Goal: Task Accomplishment & Management: Complete application form

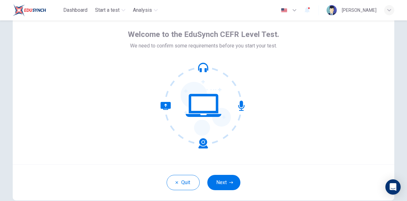
scroll to position [64, 0]
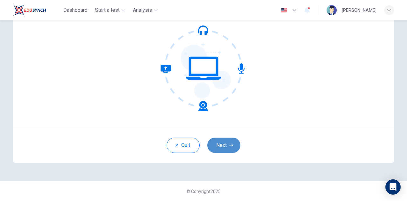
click at [229, 150] on button "Next" at bounding box center [223, 144] width 33 height 15
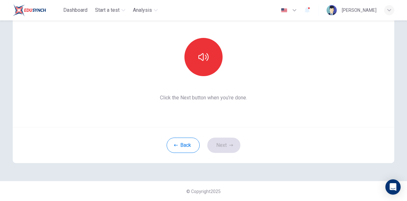
scroll to position [0, 0]
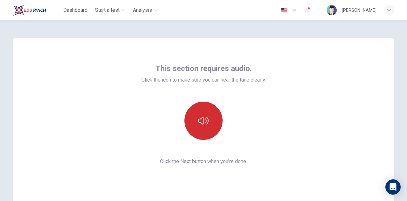
click at [200, 117] on icon "button" at bounding box center [203, 121] width 10 height 8
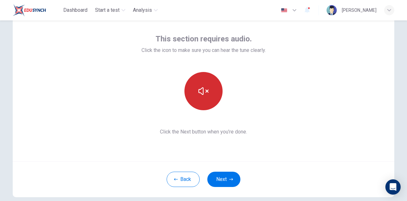
scroll to position [64, 0]
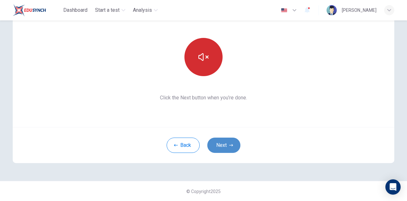
click at [221, 146] on button "Next" at bounding box center [223, 144] width 33 height 15
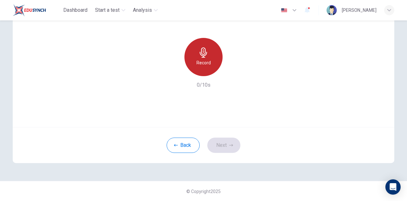
click at [197, 70] on div "Record" at bounding box center [203, 57] width 38 height 38
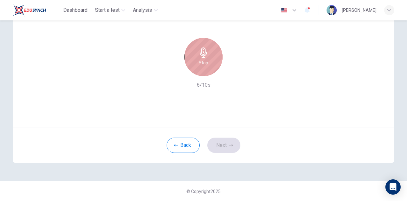
click at [204, 67] on div "Stop" at bounding box center [203, 57] width 38 height 38
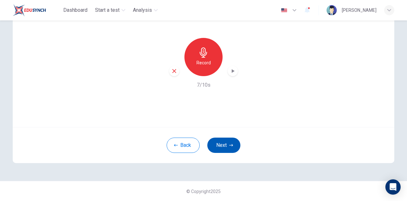
click at [219, 146] on button "Next" at bounding box center [223, 144] width 33 height 15
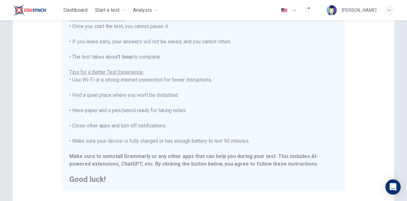
scroll to position [153, 0]
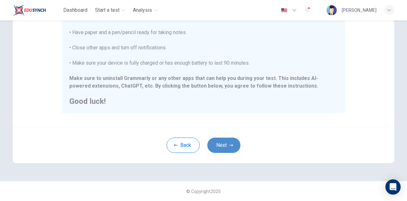
click at [222, 143] on button "Next" at bounding box center [223, 144] width 33 height 15
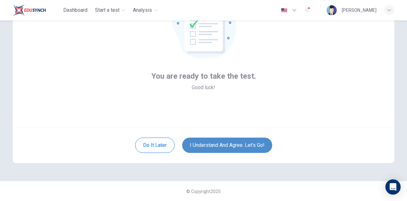
click at [222, 143] on button "I understand and agree. Let’s go!" at bounding box center [227, 144] width 90 height 15
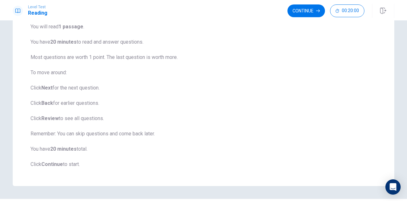
scroll to position [71, 0]
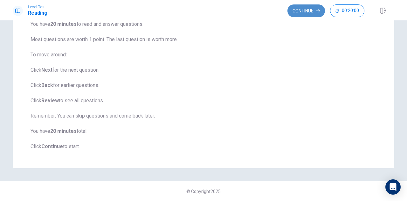
click at [297, 16] on button "Continue" at bounding box center [307, 10] width 38 height 13
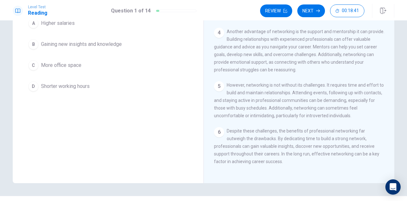
click at [35, 43] on div "B" at bounding box center [33, 44] width 10 height 10
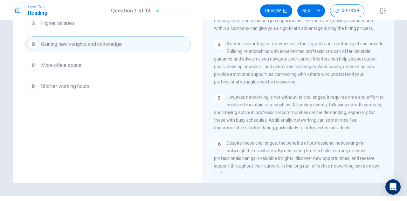
scroll to position [74, 0]
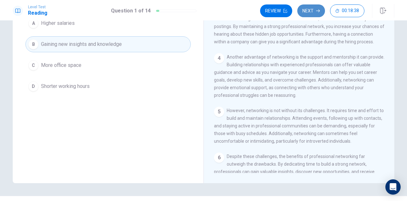
click at [309, 10] on button "Next" at bounding box center [311, 10] width 28 height 13
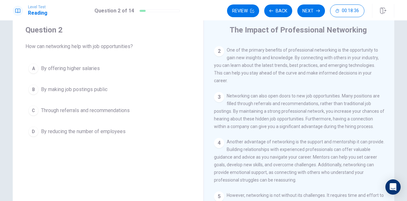
scroll to position [0, 0]
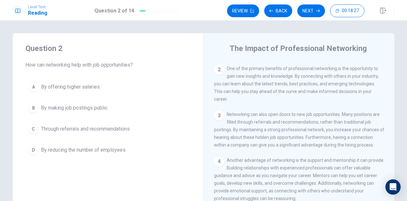
click at [31, 129] on div "C" at bounding box center [33, 129] width 10 height 10
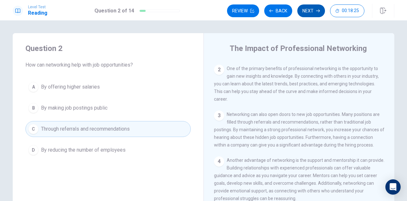
click at [312, 9] on button "Next" at bounding box center [311, 10] width 28 height 13
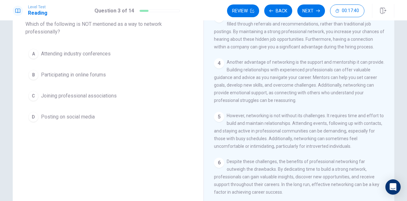
scroll to position [55, 0]
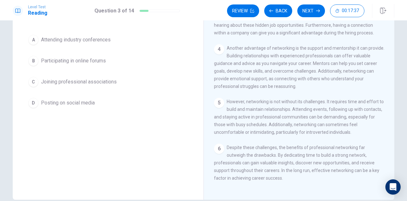
click at [35, 59] on div "B" at bounding box center [33, 61] width 10 height 10
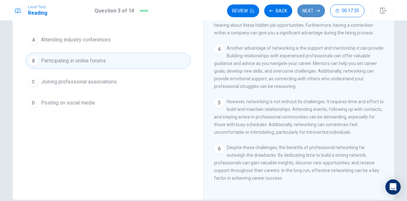
click at [315, 11] on button "Next" at bounding box center [311, 10] width 28 height 13
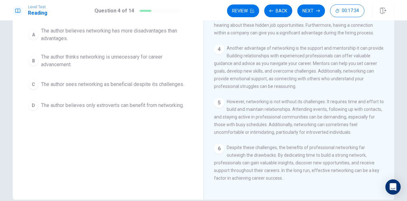
scroll to position [23, 0]
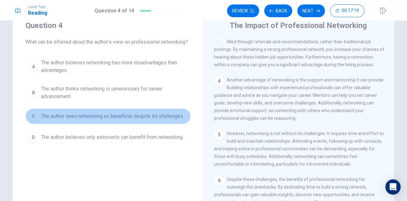
click at [31, 113] on div "C" at bounding box center [33, 116] width 10 height 10
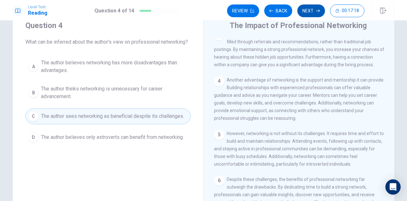
click at [314, 11] on button "Next" at bounding box center [311, 10] width 28 height 13
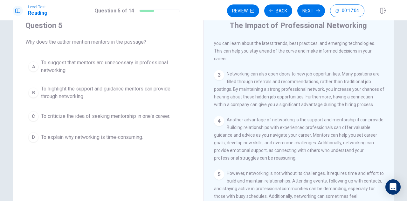
scroll to position [74, 0]
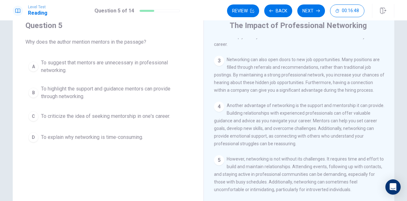
click at [41, 91] on span "To highlight the support and guidance mentors can provide through networking." at bounding box center [114, 92] width 147 height 15
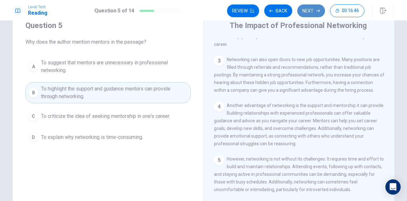
click at [307, 12] on button "Next" at bounding box center [311, 10] width 28 height 13
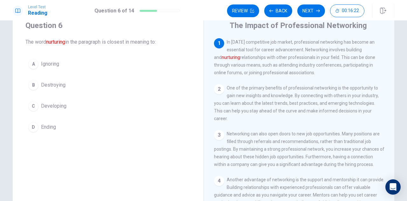
scroll to position [55, 0]
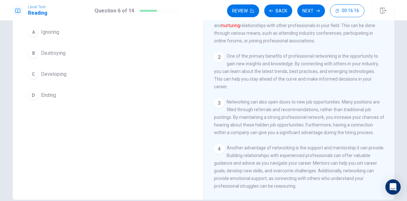
click at [48, 74] on span "Developing" at bounding box center [53, 74] width 25 height 8
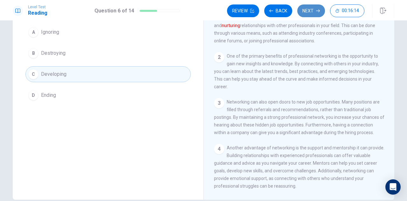
click at [305, 12] on button "Next" at bounding box center [311, 10] width 28 height 13
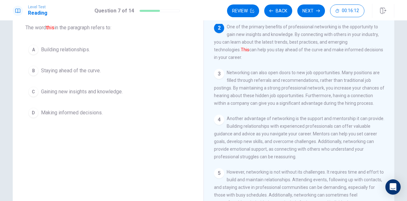
scroll to position [23, 0]
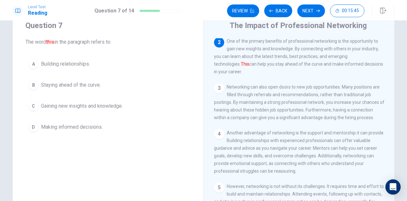
click at [47, 61] on span "Building relationships." at bounding box center [65, 64] width 49 height 8
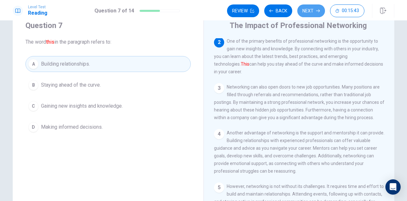
drag, startPoint x: 309, startPoint y: 10, endPoint x: 305, endPoint y: 12, distance: 3.7
click at [308, 10] on button "Next" at bounding box center [311, 10] width 28 height 13
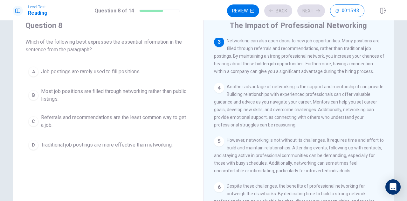
scroll to position [94, 0]
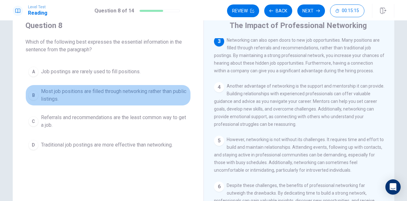
click at [47, 94] on span "Most job positions are filled through networking rather than public listings." at bounding box center [114, 94] width 147 height 15
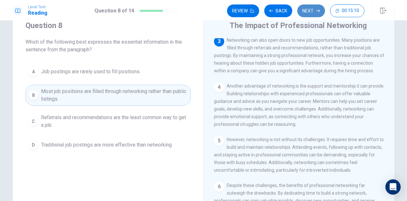
click at [313, 12] on button "Next" at bounding box center [311, 10] width 28 height 13
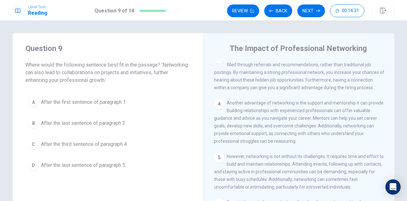
scroll to position [106, 0]
click at [60, 145] on span "After the third sentence of paragraph 4" at bounding box center [84, 144] width 86 height 8
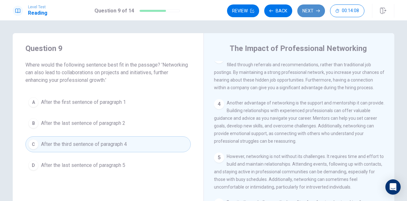
click at [307, 12] on button "Next" at bounding box center [311, 10] width 28 height 13
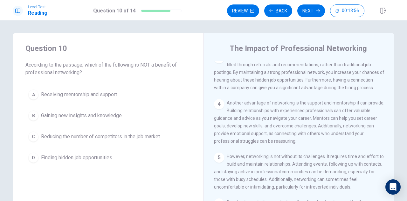
click at [50, 135] on span "Reducing the number of competitors in the job market" at bounding box center [100, 137] width 119 height 8
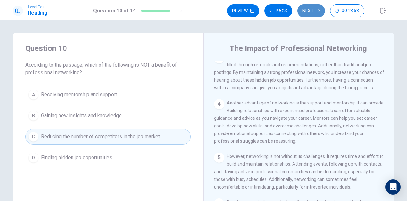
click at [309, 12] on button "Next" at bounding box center [311, 10] width 28 height 13
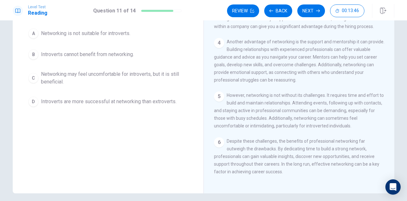
scroll to position [64, 0]
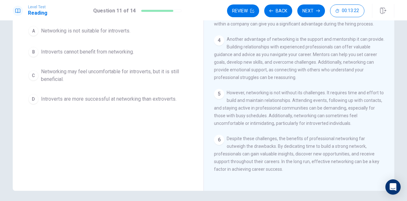
click at [88, 71] on span "Networking may feel uncomfortable for introverts, but it is still beneficial." at bounding box center [114, 75] width 147 height 15
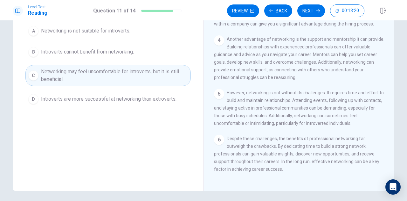
click at [308, 11] on button "Next" at bounding box center [311, 10] width 28 height 13
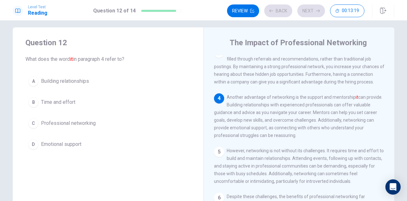
scroll to position [0, 0]
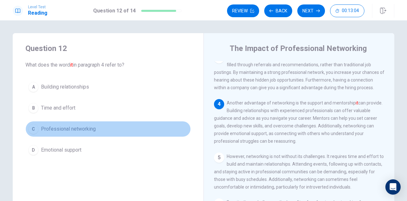
click at [51, 129] on span "Professional networking" at bounding box center [68, 129] width 55 height 8
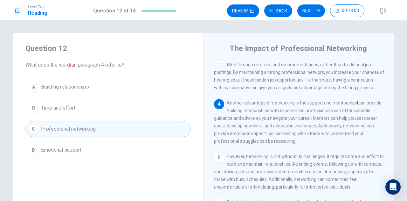
click at [305, 12] on button "Next" at bounding box center [311, 10] width 28 height 13
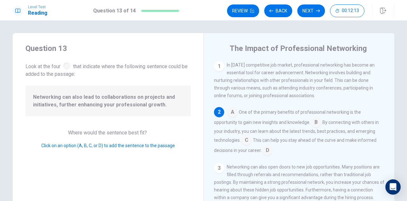
click at [246, 141] on input at bounding box center [246, 140] width 10 height 10
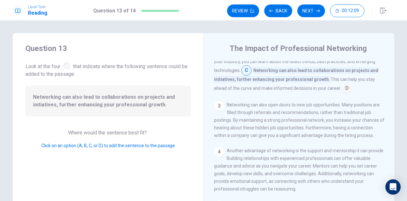
scroll to position [95, 0]
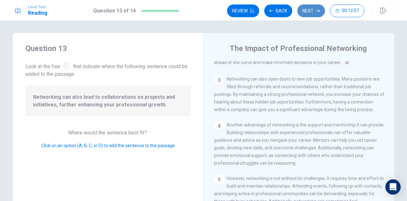
click at [309, 9] on button "Next" at bounding box center [311, 10] width 28 height 13
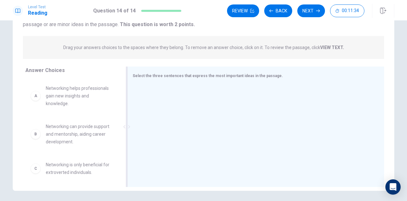
scroll to position [87, 0]
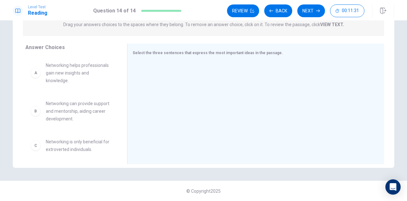
click at [64, 74] on span "Networking helps professionals gain new insights and knowledge." at bounding box center [79, 72] width 66 height 23
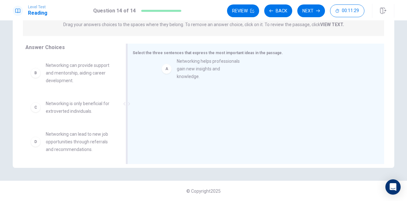
drag, startPoint x: 49, startPoint y: 72, endPoint x: 184, endPoint y: 68, distance: 134.9
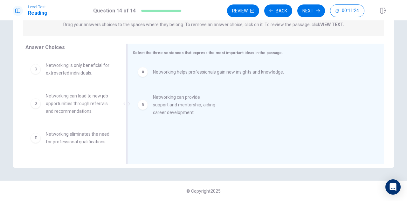
drag, startPoint x: 58, startPoint y: 75, endPoint x: 170, endPoint y: 110, distance: 118.3
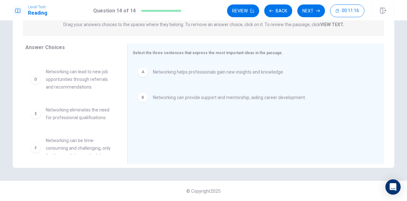
scroll to position [20, 0]
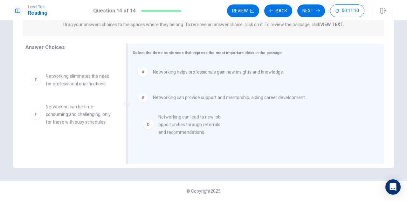
drag, startPoint x: 61, startPoint y: 84, endPoint x: 178, endPoint y: 127, distance: 124.3
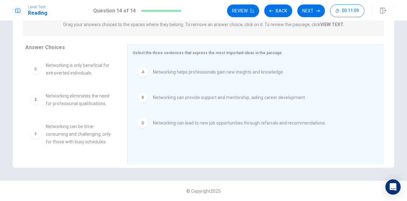
scroll to position [4, 0]
click at [310, 10] on button "Next" at bounding box center [311, 10] width 28 height 13
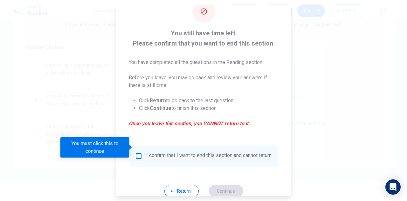
scroll to position [32, 0]
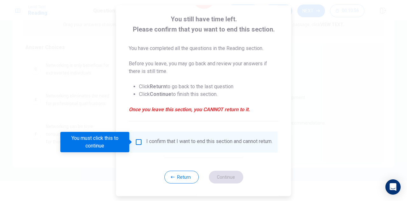
click at [138, 142] on input "You must click this to continue" at bounding box center [139, 142] width 8 height 8
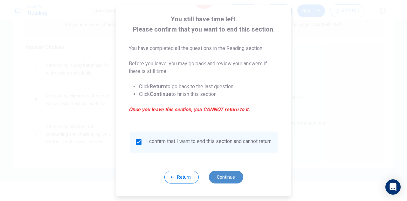
click at [220, 180] on button "Continue" at bounding box center [226, 176] width 34 height 13
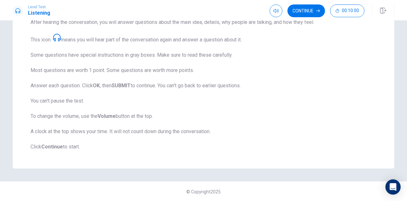
scroll to position [104, 0]
click at [301, 10] on button "Continue" at bounding box center [307, 10] width 38 height 13
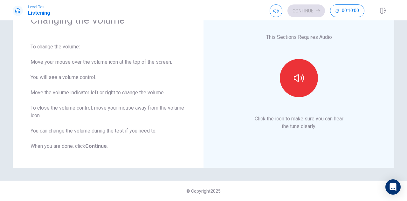
scroll to position [37, 0]
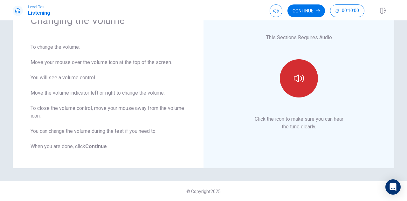
click at [291, 80] on button "button" at bounding box center [299, 78] width 38 height 38
click at [296, 84] on button "button" at bounding box center [299, 78] width 38 height 38
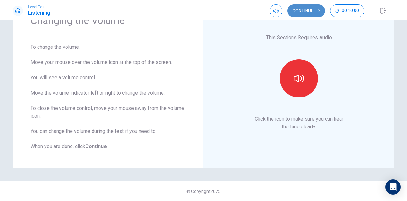
click at [308, 12] on button "Continue" at bounding box center [307, 10] width 38 height 13
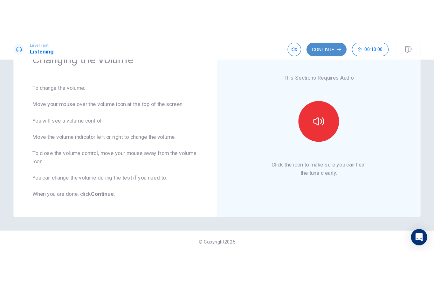
scroll to position [0, 0]
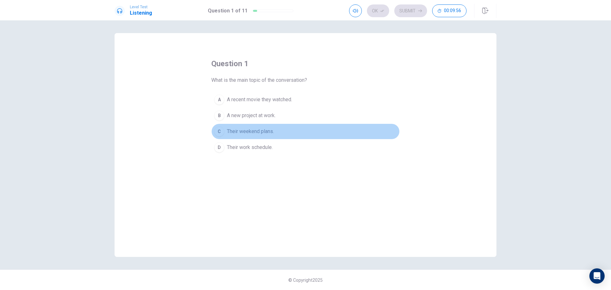
click at [235, 132] on span "Their weekend plans." at bounding box center [250, 132] width 47 height 8
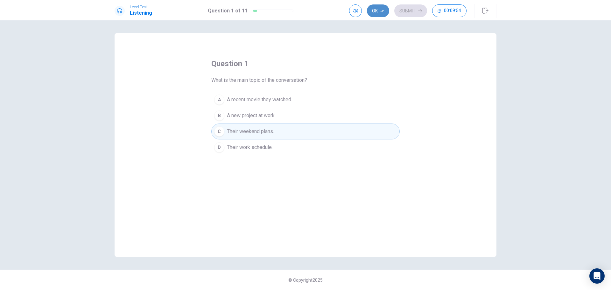
click at [374, 10] on button "Ok" at bounding box center [378, 10] width 22 height 13
click at [407, 11] on button "Submit" at bounding box center [410, 10] width 33 height 13
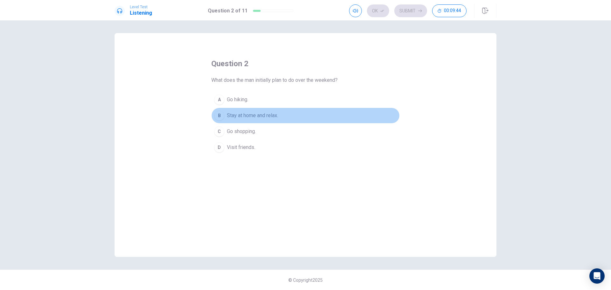
click at [231, 116] on span "Stay at home and relax." at bounding box center [252, 116] width 51 height 8
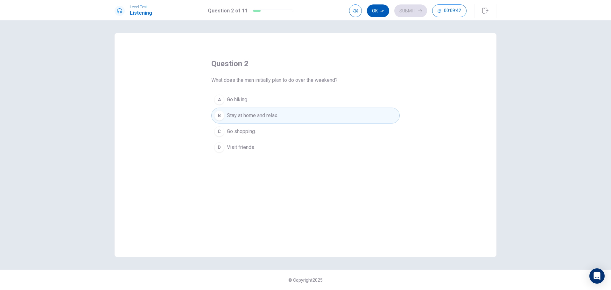
click at [374, 12] on button "Ok" at bounding box center [378, 10] width 22 height 13
click at [404, 11] on button "Submit" at bounding box center [410, 10] width 33 height 13
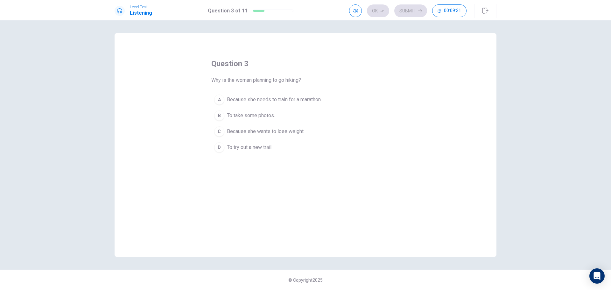
click at [236, 149] on span "To try out a new trail." at bounding box center [249, 147] width 45 height 8
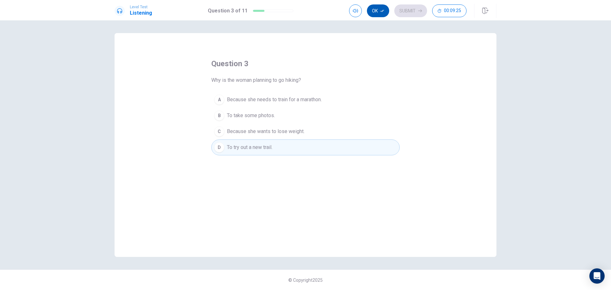
click at [382, 10] on icon "button" at bounding box center [382, 11] width 4 height 4
click at [407, 10] on button "Submit" at bounding box center [410, 10] width 33 height 13
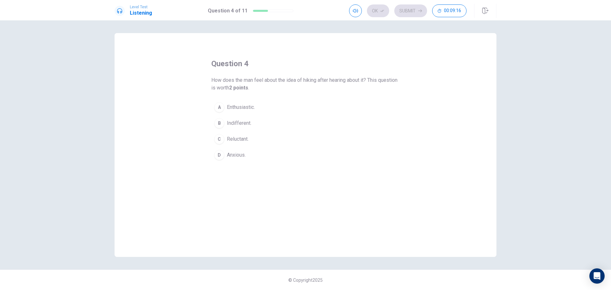
click at [244, 106] on span "Enthusiastic." at bounding box center [241, 107] width 28 height 8
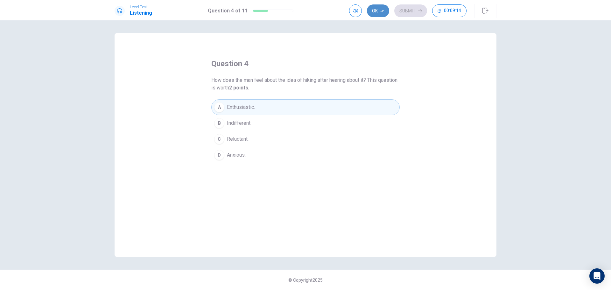
click at [372, 12] on button "Ok" at bounding box center [378, 10] width 22 height 13
click at [407, 13] on button "Submit" at bounding box center [410, 10] width 33 height 13
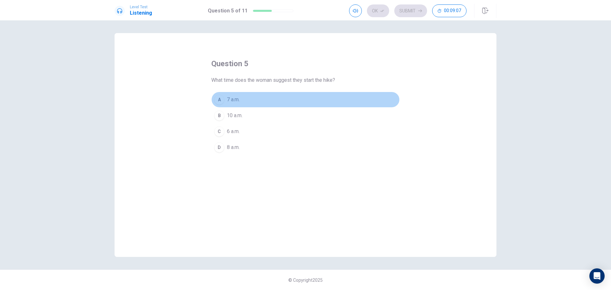
click at [237, 101] on span "7 a.m." at bounding box center [233, 100] width 13 height 8
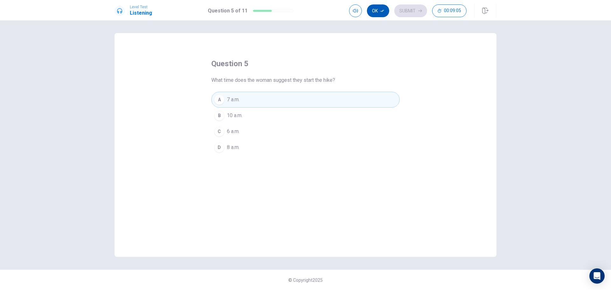
click at [379, 10] on button "Ok" at bounding box center [378, 10] width 22 height 13
click at [406, 11] on button "Submit" at bounding box center [410, 10] width 33 height 13
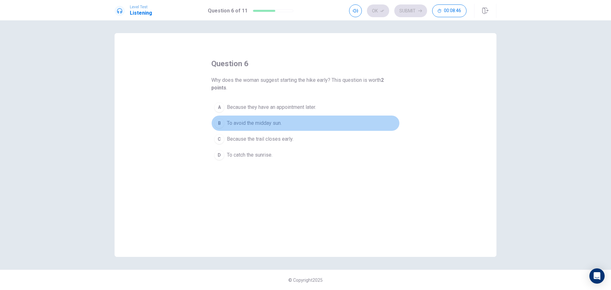
click at [270, 123] on span "To avoid the midday sun." at bounding box center [254, 123] width 55 height 8
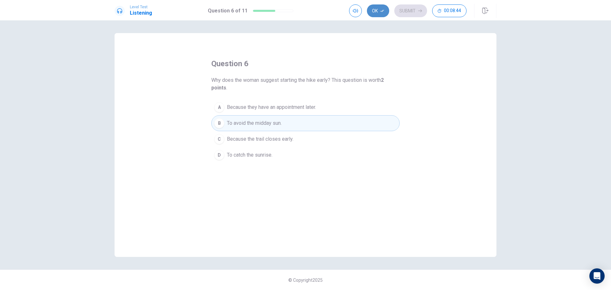
click at [374, 13] on button "Ok" at bounding box center [378, 10] width 22 height 13
click at [407, 12] on button "Submit" at bounding box center [410, 10] width 33 height 13
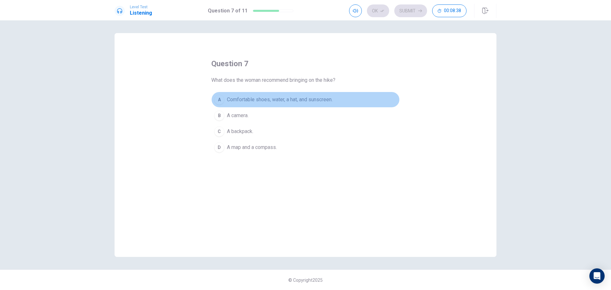
click at [238, 99] on span "Comfortable shoes, water, a hat, and sunscreen." at bounding box center [280, 100] width 106 height 8
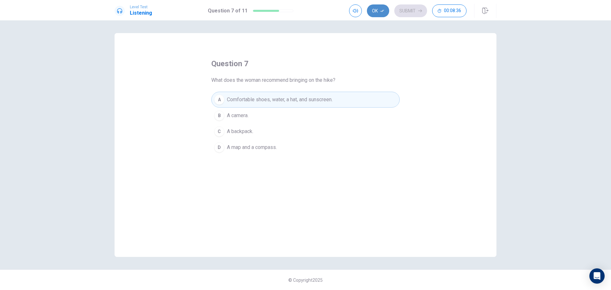
click at [382, 12] on icon "button" at bounding box center [382, 11] width 4 height 2
click at [405, 10] on button "Submit" at bounding box center [410, 10] width 33 height 13
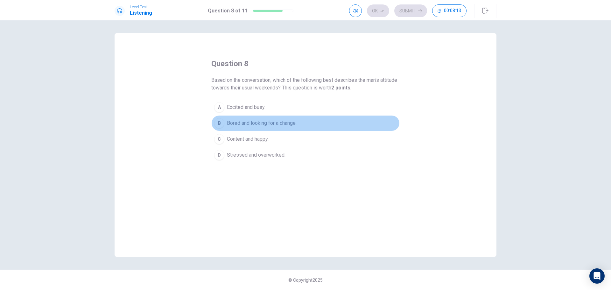
click at [271, 124] on span "Bored and looking for a change." at bounding box center [262, 123] width 70 height 8
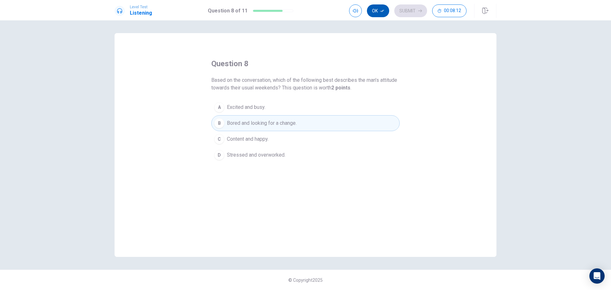
click at [381, 15] on button "Ok" at bounding box center [378, 10] width 22 height 13
click at [407, 12] on icon "button" at bounding box center [420, 11] width 4 height 4
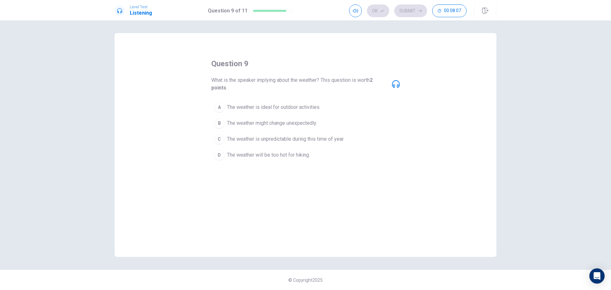
click at [292, 108] on span "The weather is ideal for outdoor activities." at bounding box center [274, 107] width 94 height 8
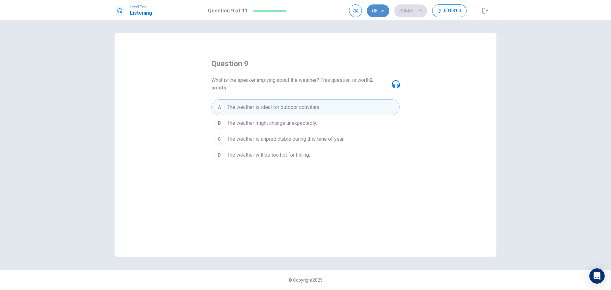
click at [382, 10] on icon "button" at bounding box center [382, 11] width 4 height 4
drag, startPoint x: 410, startPoint y: 14, endPoint x: 409, endPoint y: 10, distance: 4.2
click at [407, 11] on button "Submit" at bounding box center [410, 10] width 33 height 13
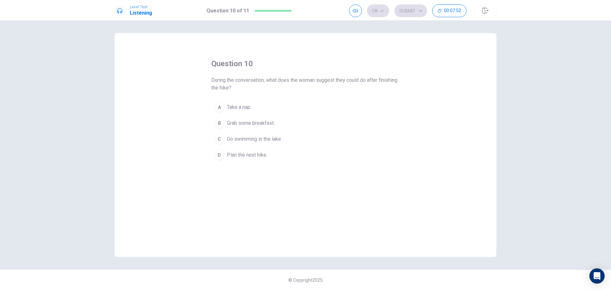
click at [237, 125] on span "Grab some breakfast." at bounding box center [251, 123] width 48 height 8
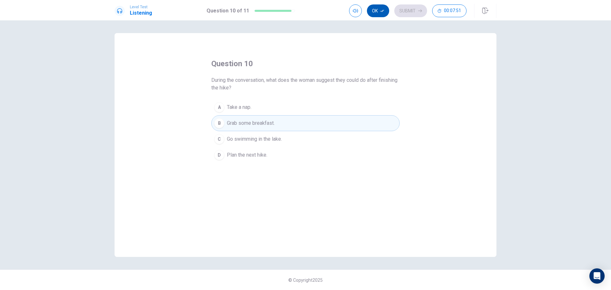
click at [379, 8] on button "Ok" at bounding box center [378, 10] width 22 height 13
click at [407, 14] on button "Submit" at bounding box center [410, 10] width 33 height 13
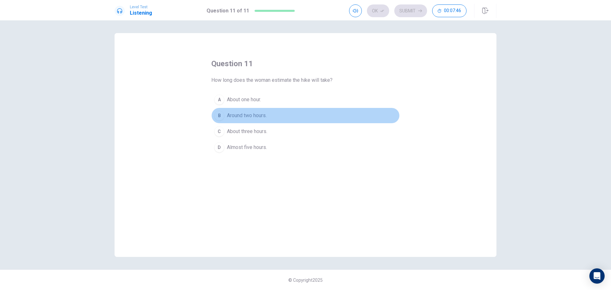
click at [248, 115] on span "Around two hours." at bounding box center [247, 116] width 40 height 8
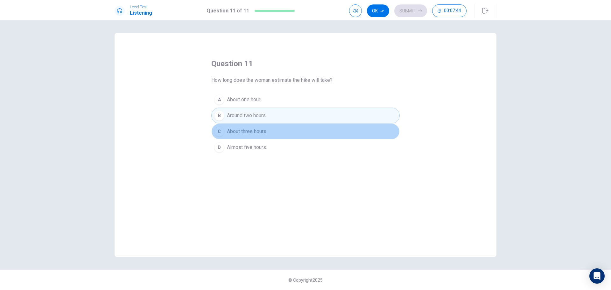
click at [244, 130] on span "About three hours." at bounding box center [247, 132] width 40 height 8
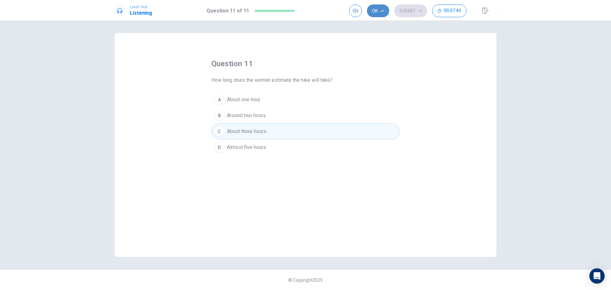
click at [376, 10] on button "Ok" at bounding box center [378, 10] width 22 height 13
click at [407, 11] on button "Submit" at bounding box center [410, 10] width 33 height 13
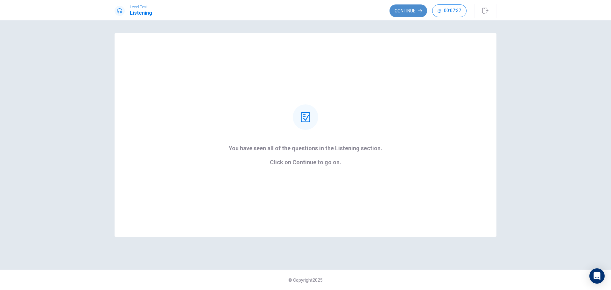
click at [406, 8] on button "Continue" at bounding box center [408, 10] width 38 height 13
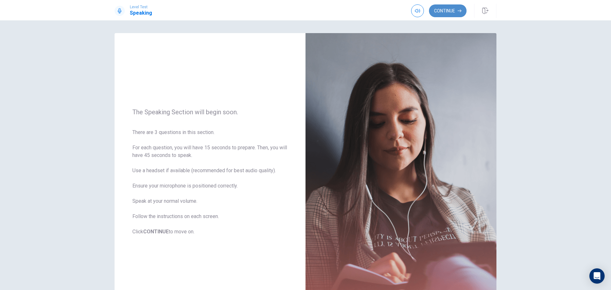
click at [407, 12] on button "Continue" at bounding box center [448, 10] width 38 height 13
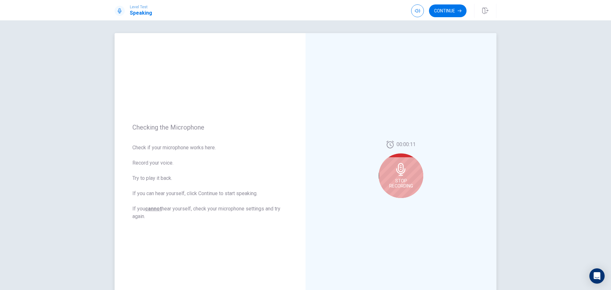
click at [402, 169] on icon at bounding box center [400, 169] width 9 height 13
click at [402, 169] on icon at bounding box center [402, 171] width 13 height 13
click at [401, 169] on icon at bounding box center [402, 171] width 13 height 13
click at [403, 200] on button "Play Audio" at bounding box center [407, 202] width 9 height 9
click at [393, 175] on div at bounding box center [401, 171] width 45 height 45
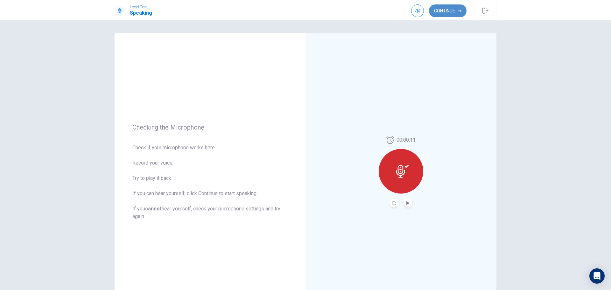
click at [407, 13] on button "Continue" at bounding box center [448, 10] width 38 height 13
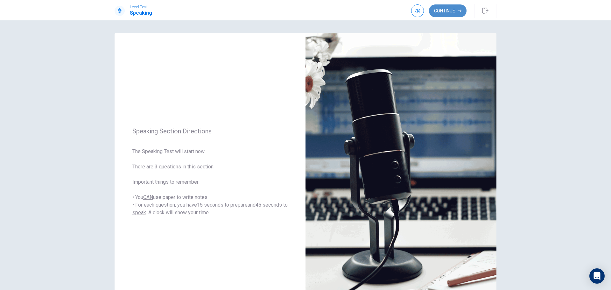
click at [407, 9] on button "Continue" at bounding box center [448, 10] width 38 height 13
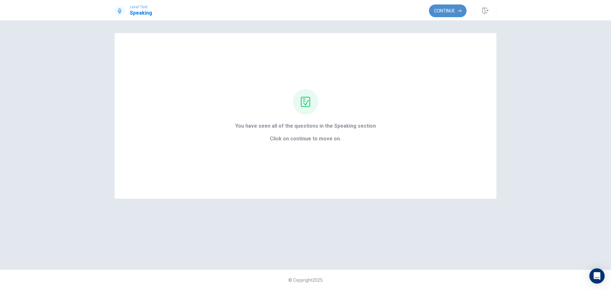
click at [407, 12] on button "Continue" at bounding box center [448, 10] width 38 height 13
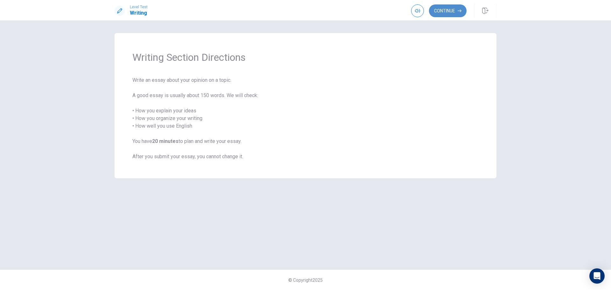
click at [407, 12] on button "Continue" at bounding box center [448, 10] width 38 height 13
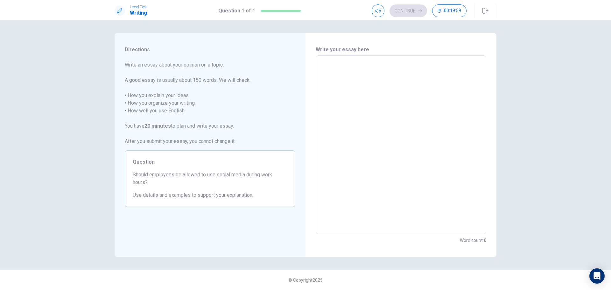
click at [357, 66] on textarea at bounding box center [401, 145] width 162 height 168
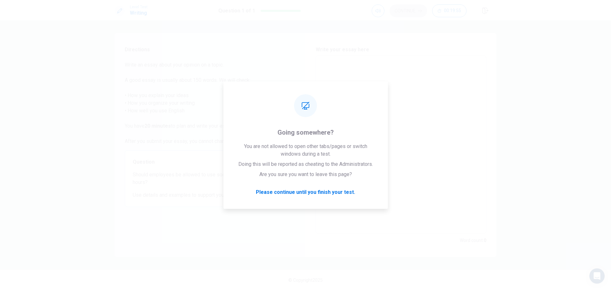
type textarea "I"
type textarea "x"
type textarea "I"
type textarea "x"
type textarea "I c"
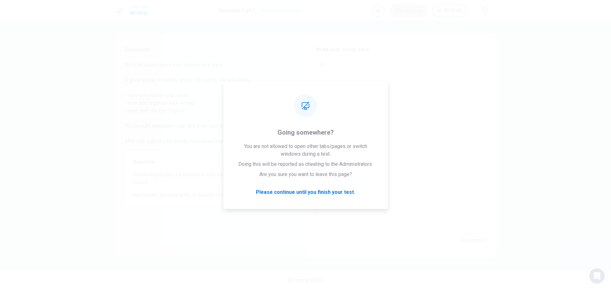
type textarea "x"
type textarea "I"
type textarea "x"
type textarea "I w"
type textarea "x"
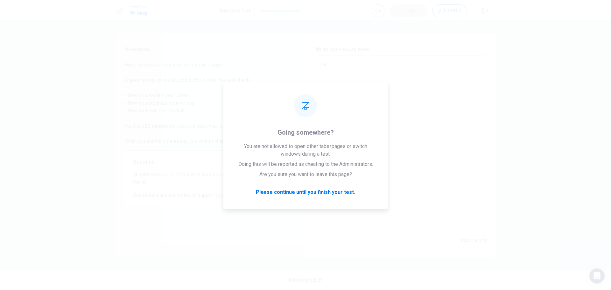
type textarea "I wa"
type textarea "x"
type textarea "I wan"
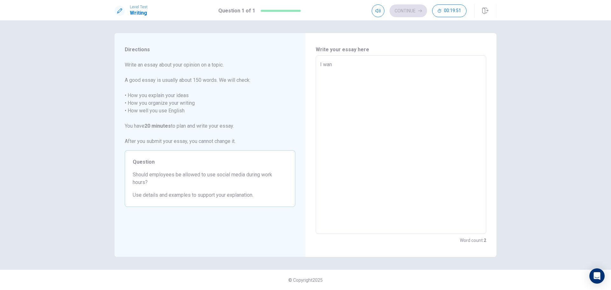
click at [348, 68] on textarea "I wan" at bounding box center [401, 145] width 162 height 168
type textarea "x"
type textarea "I want"
type textarea "x"
type textarea "I want"
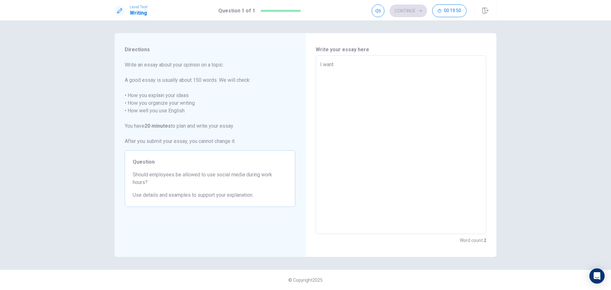
type textarea "x"
type textarea "I want t"
type textarea "x"
type textarea "I want to"
type textarea "x"
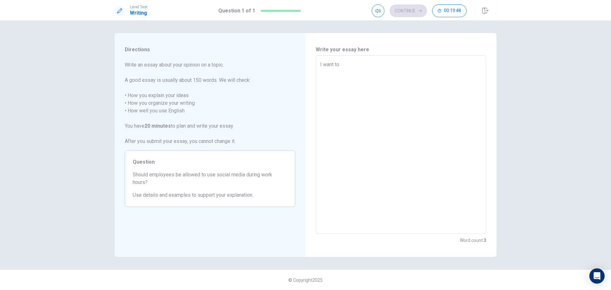
type textarea "I want to"
type textarea "x"
type textarea "I want to t"
type textarea "x"
type textarea "I want to ta"
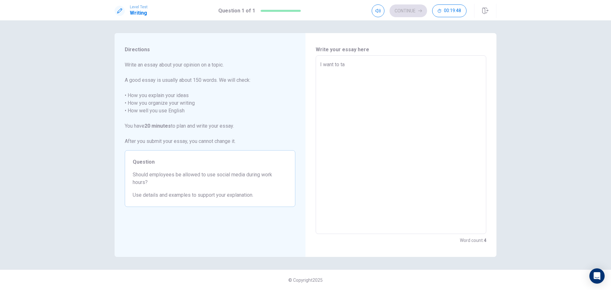
type textarea "x"
type textarea "I want to tal"
type textarea "x"
type textarea "I want to talk"
type textarea "x"
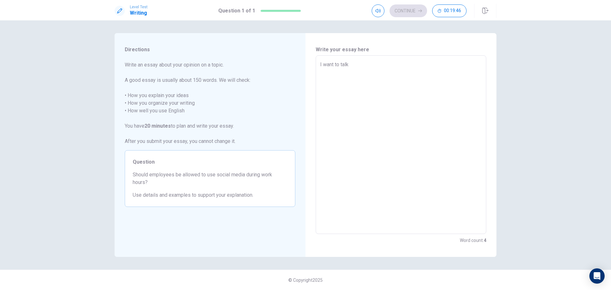
type textarea "I want to talk"
type textarea "x"
type textarea "I want to talk a"
type textarea "x"
type textarea "I want to talk ab"
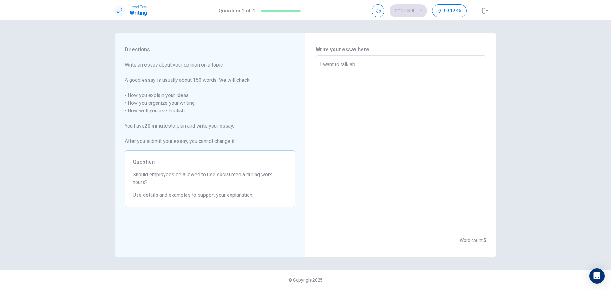
type textarea "x"
type textarea "I want to talk abo"
type textarea "x"
type textarea "I want to talk abou"
type textarea "x"
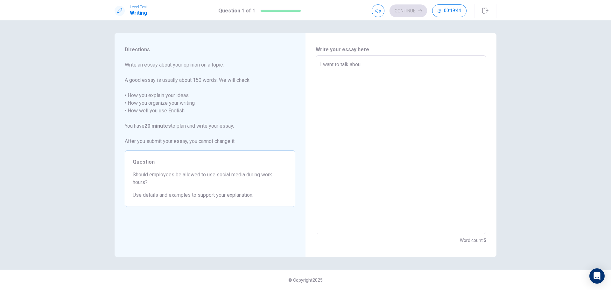
type textarea "I want to talk abou"
type textarea "x"
type textarea "I want to talk abou"
type textarea "x"
type textarea "I want to talk about"
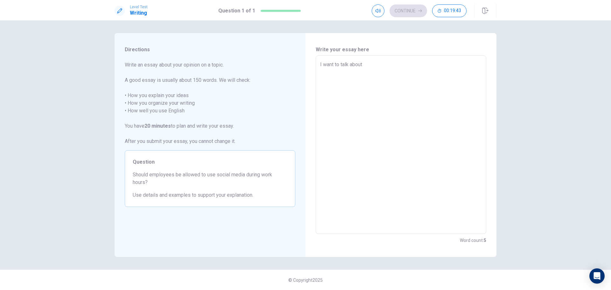
type textarea "x"
type textarea "I want to talk about"
type textarea "x"
type textarea "I want to talk about"
type textarea "x"
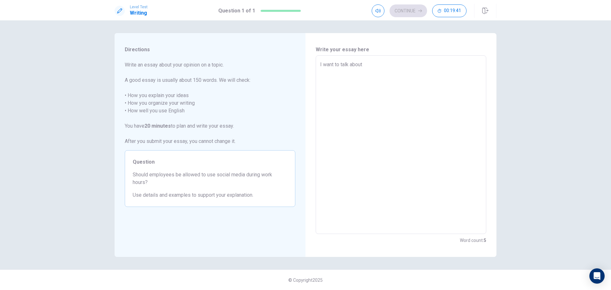
type textarea "I want to talk abou"
type textarea "x"
type textarea "I want to talk abo"
type textarea "x"
type textarea "I want to talk ab"
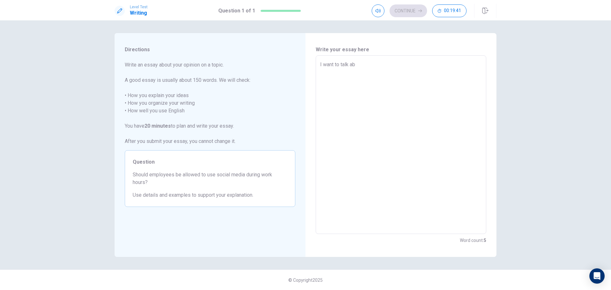
type textarea "x"
type textarea "I want to talk a"
type textarea "x"
type textarea "I want to talk"
type textarea "x"
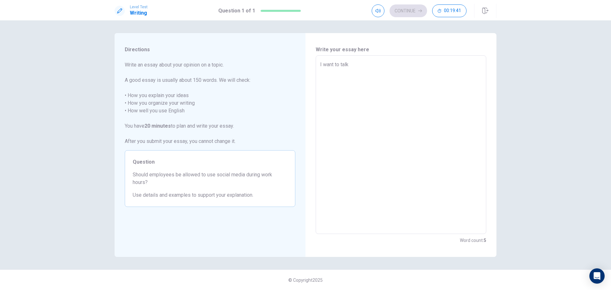
type textarea "I want to talk"
type textarea "x"
type textarea "I want to tal"
type textarea "x"
type textarea "I want to ta"
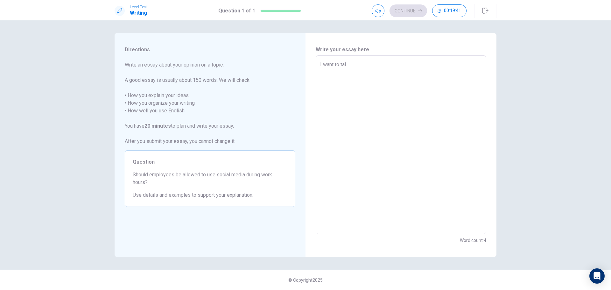
type textarea "x"
type textarea "I want to t"
type textarea "x"
type textarea "I want to"
type textarea "x"
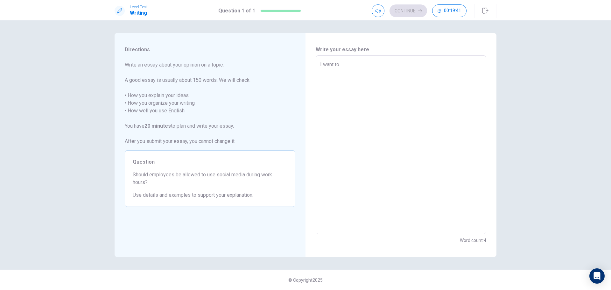
type textarea "I want to"
type textarea "x"
type textarea "I want t"
type textarea "x"
type textarea "I want"
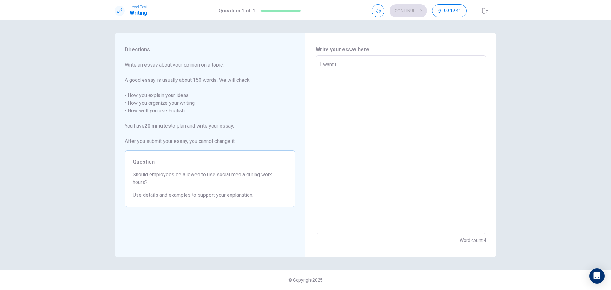
type textarea "x"
type textarea "I want"
type textarea "x"
type textarea "I wan"
type textarea "x"
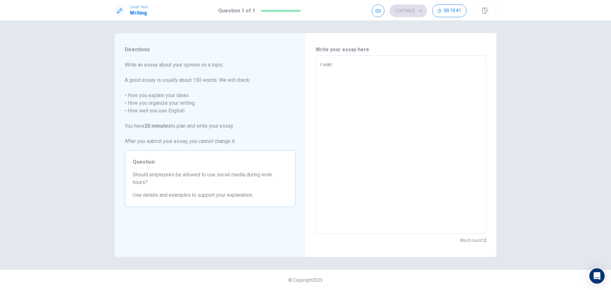
type textarea "I wa"
type textarea "x"
type textarea "I"
type textarea "x"
type textarea "I"
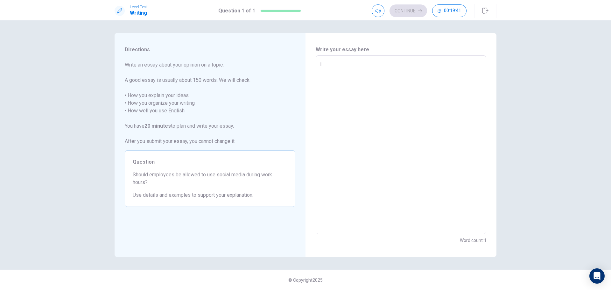
type textarea "x"
type textarea "M"
type textarea "x"
type textarea "My"
type textarea "x"
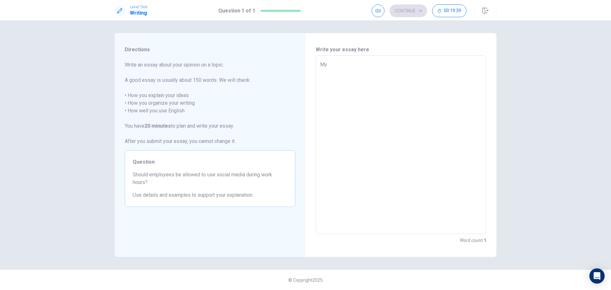
type textarea "My"
type textarea "x"
type textarea "My j"
type textarea "x"
type textarea "My jo"
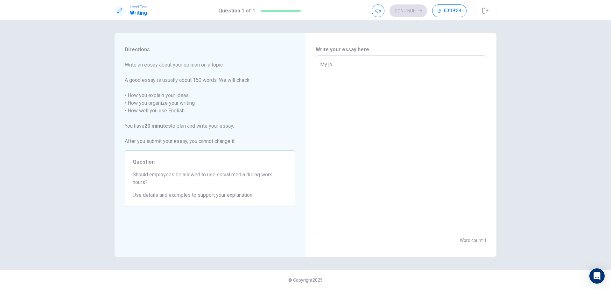
type textarea "x"
type textarea "My jou"
type textarea "x"
type textarea "My jour"
type textarea "x"
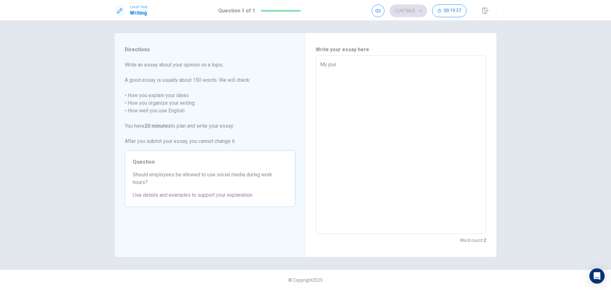
type textarea "My journ"
type textarea "x"
type textarea "My journe"
type textarea "x"
type textarea "My journey"
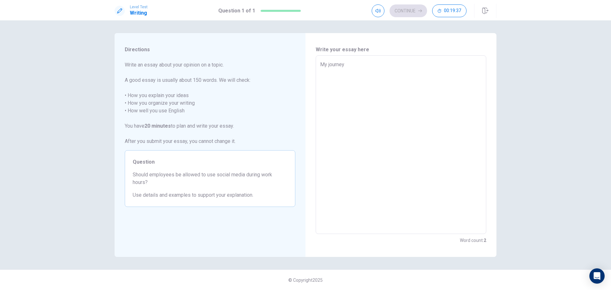
type textarea "x"
type textarea "My journey"
type textarea "x"
type textarea "My journey"
type textarea "x"
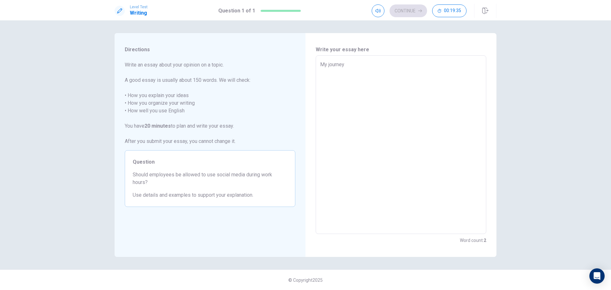
type textarea "My journe"
type textarea "x"
type textarea "My journ"
type textarea "x"
type textarea "My jour"
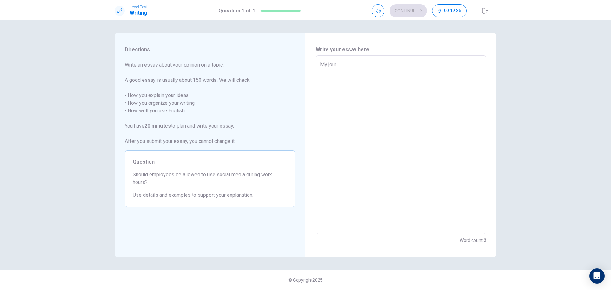
type textarea "x"
type textarea "My jou"
type textarea "x"
type textarea "My jo"
type textarea "x"
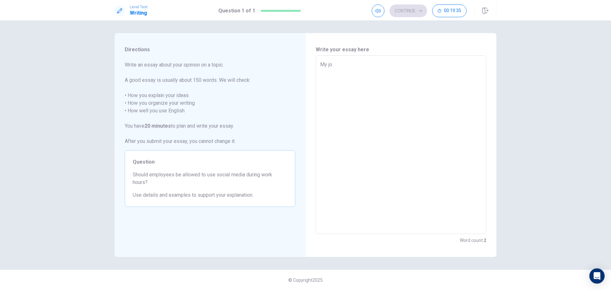
type textarea "My j"
type textarea "x"
type textarea "My"
type textarea "x"
type textarea "My c"
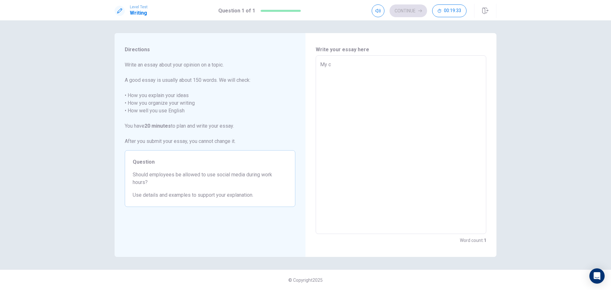
type textarea "x"
type textarea "My ca"
type textarea "x"
type textarea "My car"
type textarea "x"
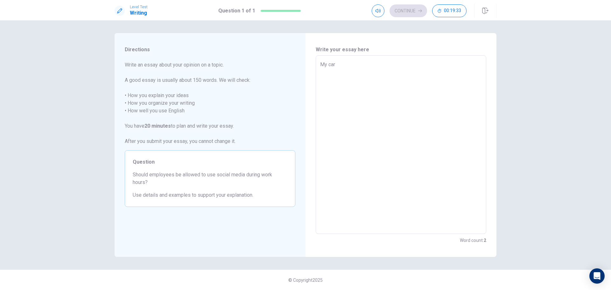
type textarea "My [PERSON_NAME]"
type textarea "x"
type textarea "My carre"
type textarea "x"
type textarea "My carrer"
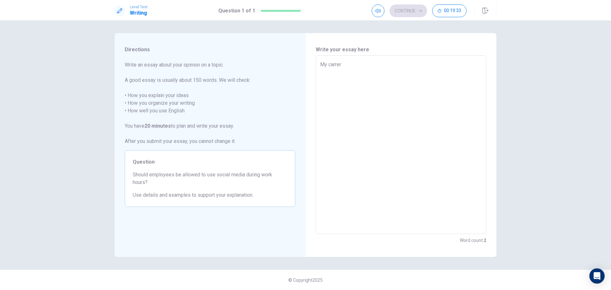
type textarea "x"
type textarea "My carrer"
type textarea "x"
type textarea "My carrer j"
type textarea "x"
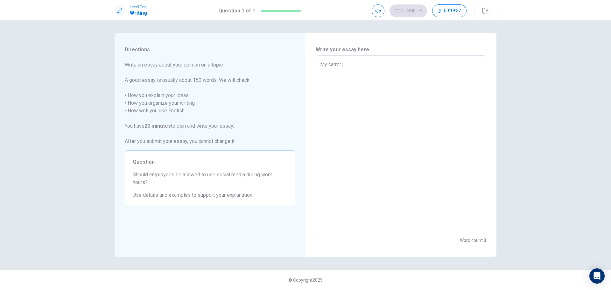
type textarea "My carrer jo"
type textarea "x"
type textarea "My carrer jou"
type textarea "x"
type textarea "My carrer jour"
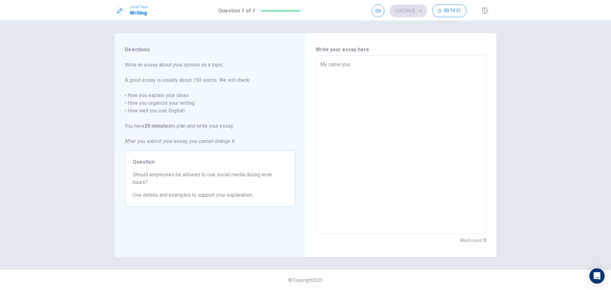
type textarea "x"
type textarea "My carrer journ"
type textarea "x"
type textarea "My carrer journe"
type textarea "x"
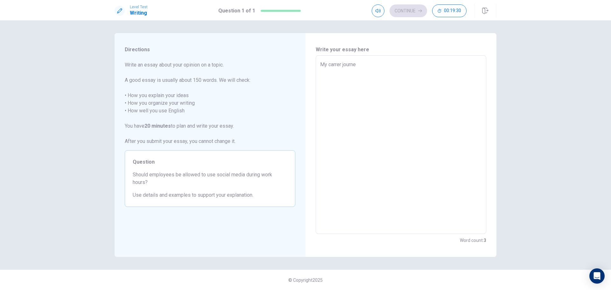
type textarea "My carrer journey"
type textarea "x"
type textarea "My carrer journey"
type textarea "x"
type textarea "My carrer journey s"
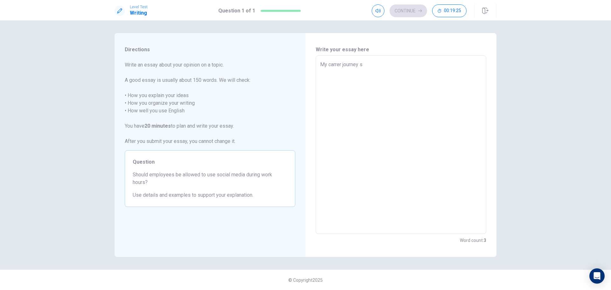
type textarea "x"
type textarea "My carrer journey st"
type textarea "x"
type textarea "My carrer journey sta"
type textarea "x"
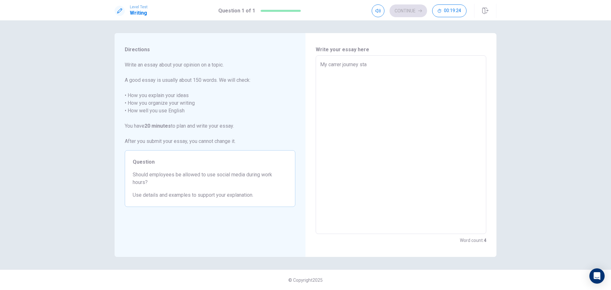
type textarea "My carrer journey star"
type textarea "x"
type textarea "My carrer journey start"
type textarea "x"
type textarea "My carrer journey starte"
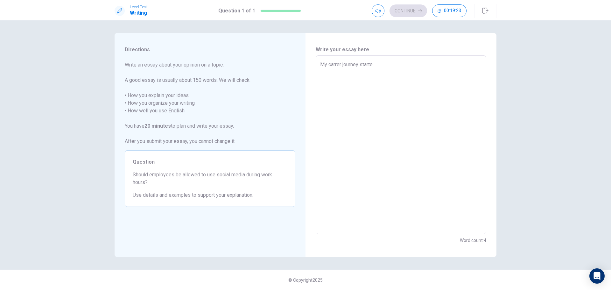
type textarea "x"
type textarea "My carrer journey started"
type textarea "x"
type textarea "My carrer journey started"
type textarea "x"
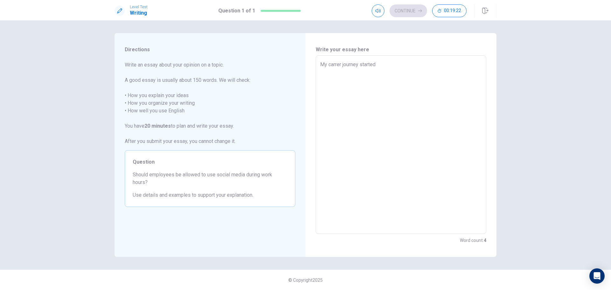
type textarea "My carrer journey started i"
type textarea "x"
type textarea "My carrer journey started in"
type textarea "x"
type textarea "My carrer journey started in"
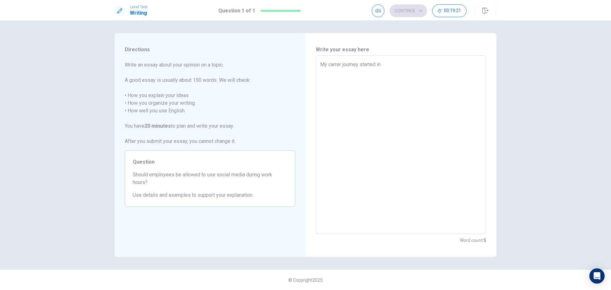
type textarea "x"
type textarea "My carrer journey started in 2"
type textarea "x"
type textarea "My carrer journey started in 20"
type textarea "x"
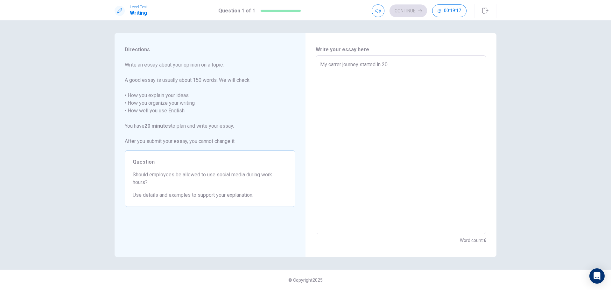
type textarea "My carrer journey started in 2"
type textarea "x"
type textarea "My carrer journey started in"
type textarea "x"
type textarea "My carrer journey started in 1"
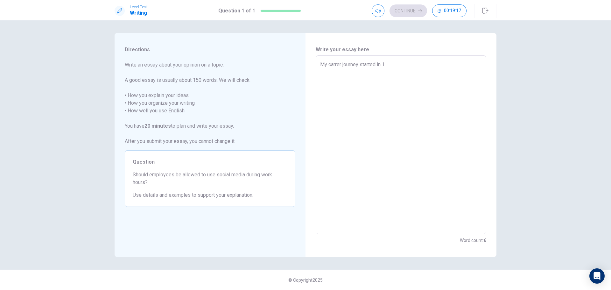
type textarea "x"
type textarea "My carrer journey started in 19"
type textarea "x"
type textarea "My carrer journey started in 199"
type textarea "x"
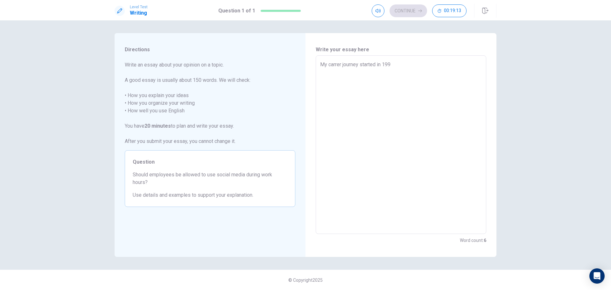
type textarea "My carrer journey started in [DATE]"
type textarea "x"
type textarea "My carrer journey started in [DATE],"
type textarea "x"
type textarea "My carrer journey started in [DATE],"
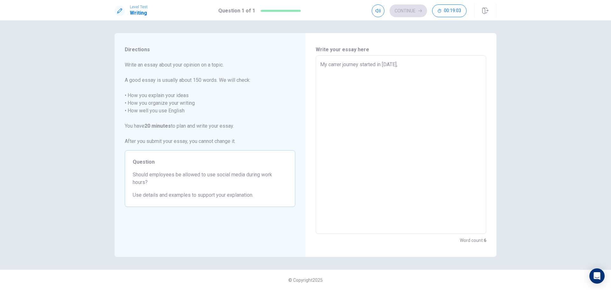
type textarea "x"
type textarea "My carrer journey started in [DATE], w"
type textarea "x"
drag, startPoint x: 375, startPoint y: 72, endPoint x: 395, endPoint y: 76, distance: 21.1
click at [375, 72] on textarea "My carrer journey started in [DATE], with a desire to develop a career in the i…" at bounding box center [401, 145] width 162 height 168
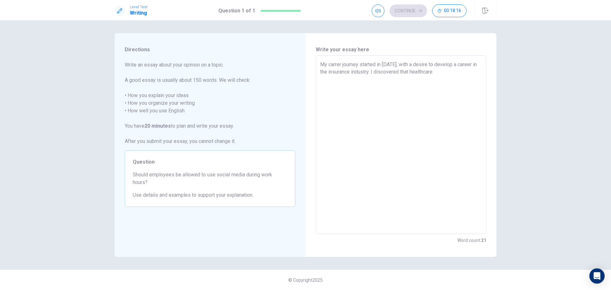
click at [407, 72] on textarea "My carrer journey started in [DATE], with a desire to develop a career in the i…" at bounding box center [401, 145] width 162 height 168
click at [336, 66] on textarea "My carrer journey started in [DATE], with a desire to develop a career in the i…" at bounding box center [401, 145] width 162 height 168
click at [344, 77] on textarea "My career journey started in [DATE], with a desire to develop a career in the i…" at bounding box center [401, 145] width 162 height 168
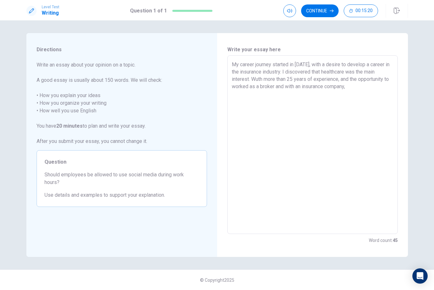
click at [216, 35] on div "Directions Write an essay about your opinion on a topic. A good essay is usuall…" at bounding box center [121, 145] width 191 height 224
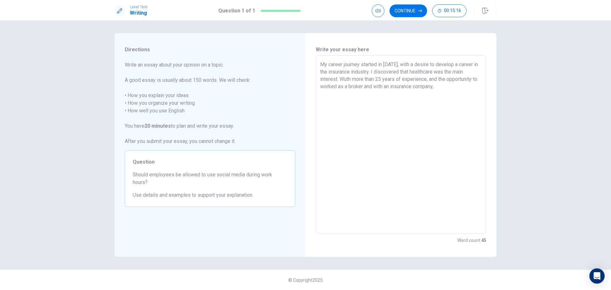
drag, startPoint x: 430, startPoint y: 101, endPoint x: 432, endPoint y: 98, distance: 4.3
click at [407, 101] on textarea "My career journey started in [DATE], with a desire to develop a career in the i…" at bounding box center [401, 145] width 162 height 168
click at [407, 88] on textarea "My career journey started in [DATE], with a desire to develop a career in the i…" at bounding box center [401, 145] width 162 height 168
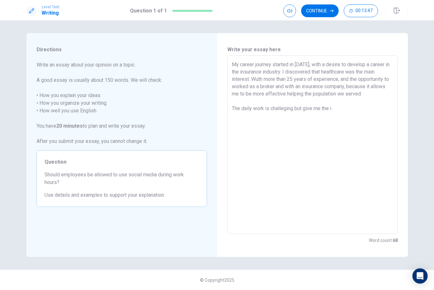
click at [308, 61] on textarea "My career journey started in [DATE], with a desire to develop a career in the i…" at bounding box center [313, 145] width 162 height 168
click at [340, 110] on textarea "My career journey started in [DATE], with a desire to develop a career in the i…" at bounding box center [313, 145] width 162 height 168
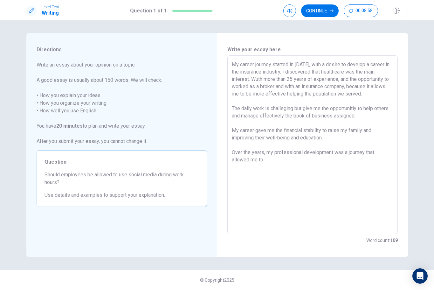
click at [361, 155] on textarea "My career journey started in [DATE], with a desire to develop a career in the i…" at bounding box center [313, 145] width 162 height 168
click at [294, 164] on textarea "My career journey started in [DATE], with a desire to develop a career in the i…" at bounding box center [313, 145] width 162 height 168
click at [246, 167] on textarea "My career journey started in [DATE], with a desire to develop a career in the i…" at bounding box center [313, 145] width 162 height 168
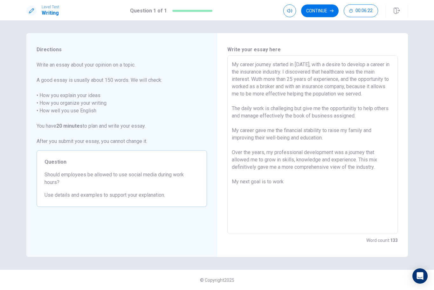
click at [256, 180] on textarea "My career journey started in [DATE], with a desire to develop a career in the i…" at bounding box center [313, 145] width 162 height 168
drag, startPoint x: 268, startPoint y: 180, endPoint x: 294, endPoint y: 184, distance: 27.0
click at [294, 184] on textarea "My career journey started in [DATE], with a desire to develop a career in the i…" at bounding box center [313, 145] width 162 height 168
click at [275, 177] on textarea "My career journey started in [DATE], with a desire to develop a career in the i…" at bounding box center [313, 145] width 162 height 168
drag, startPoint x: 274, startPoint y: 180, endPoint x: 286, endPoint y: 182, distance: 12.6
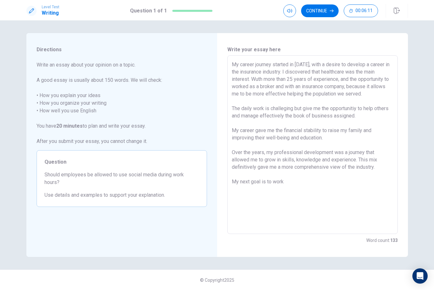
click at [286, 182] on textarea "My career journey started in [DATE], with a desire to develop a career in the i…" at bounding box center [313, 145] width 162 height 168
click at [274, 189] on textarea "My career journey started in [DATE], with a desire to develop a career in the i…" at bounding box center [313, 145] width 162 height 168
click at [267, 191] on textarea "My career journey started in [DATE], with a desire to develop a career in the i…" at bounding box center [313, 145] width 162 height 168
click at [317, 187] on textarea "My career journey started in [DATE], with a desire to develop a career in the i…" at bounding box center [313, 145] width 162 height 168
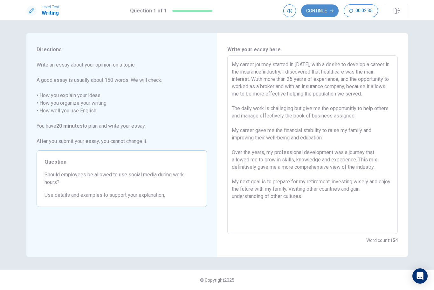
click at [319, 13] on button "Continue" at bounding box center [320, 10] width 38 height 13
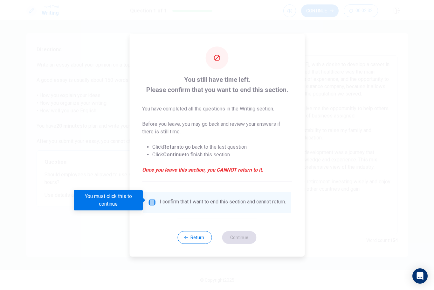
click at [154, 200] on input "You must click this to continue" at bounding box center [152, 202] width 8 height 8
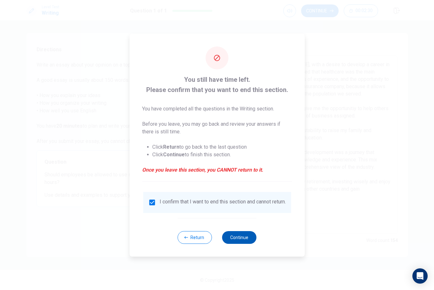
click at [249, 200] on button "Continue" at bounding box center [239, 237] width 34 height 13
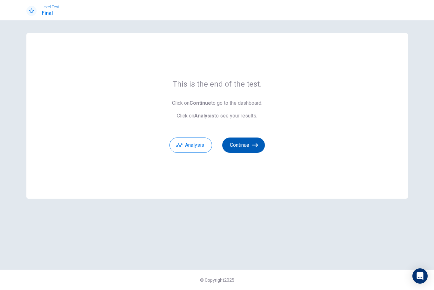
click at [241, 146] on button "Continue" at bounding box center [243, 144] width 43 height 15
